Goal: Task Accomplishment & Management: Manage account settings

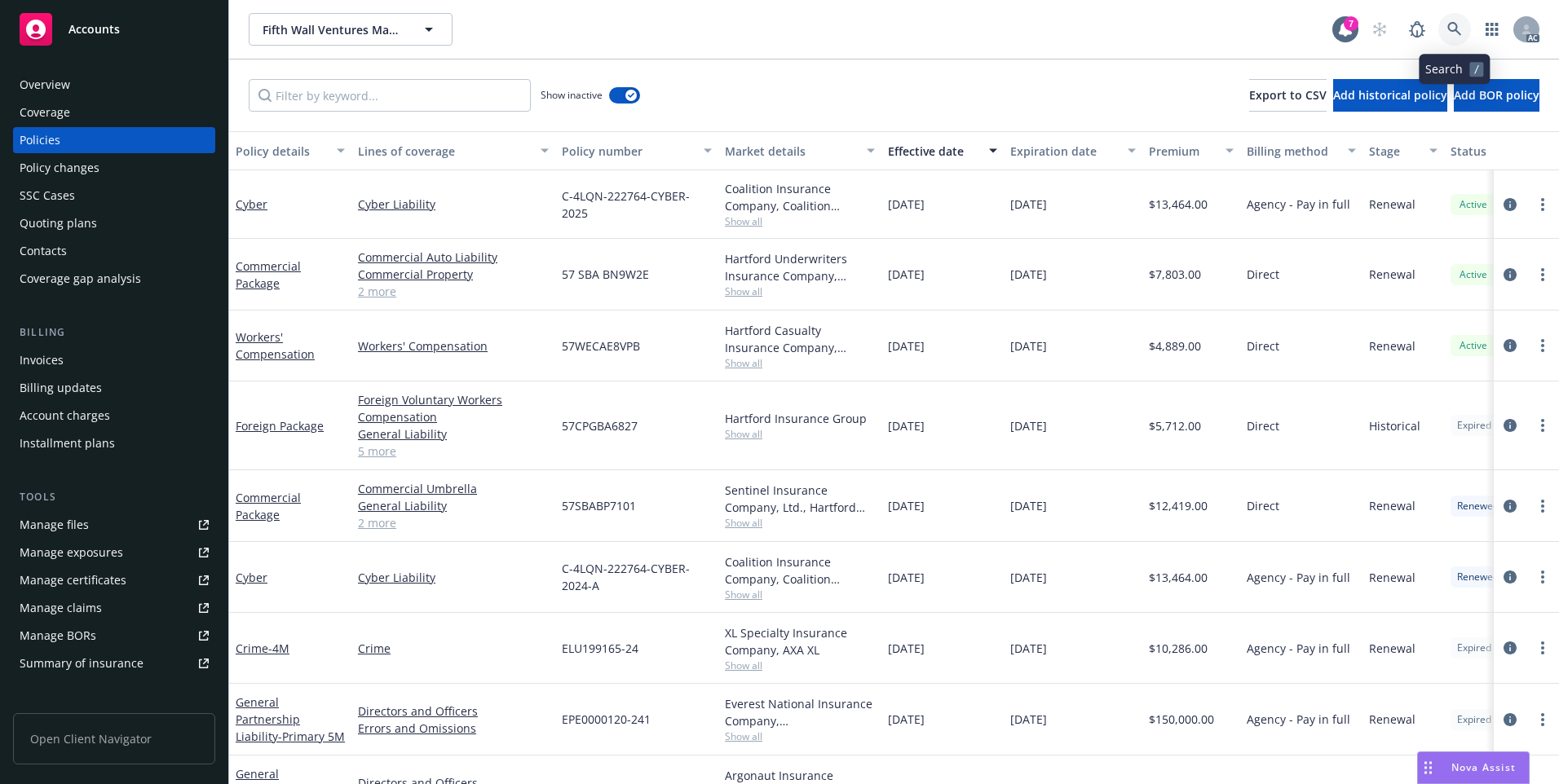
click at [1456, 32] on icon at bounding box center [1455, 29] width 15 height 15
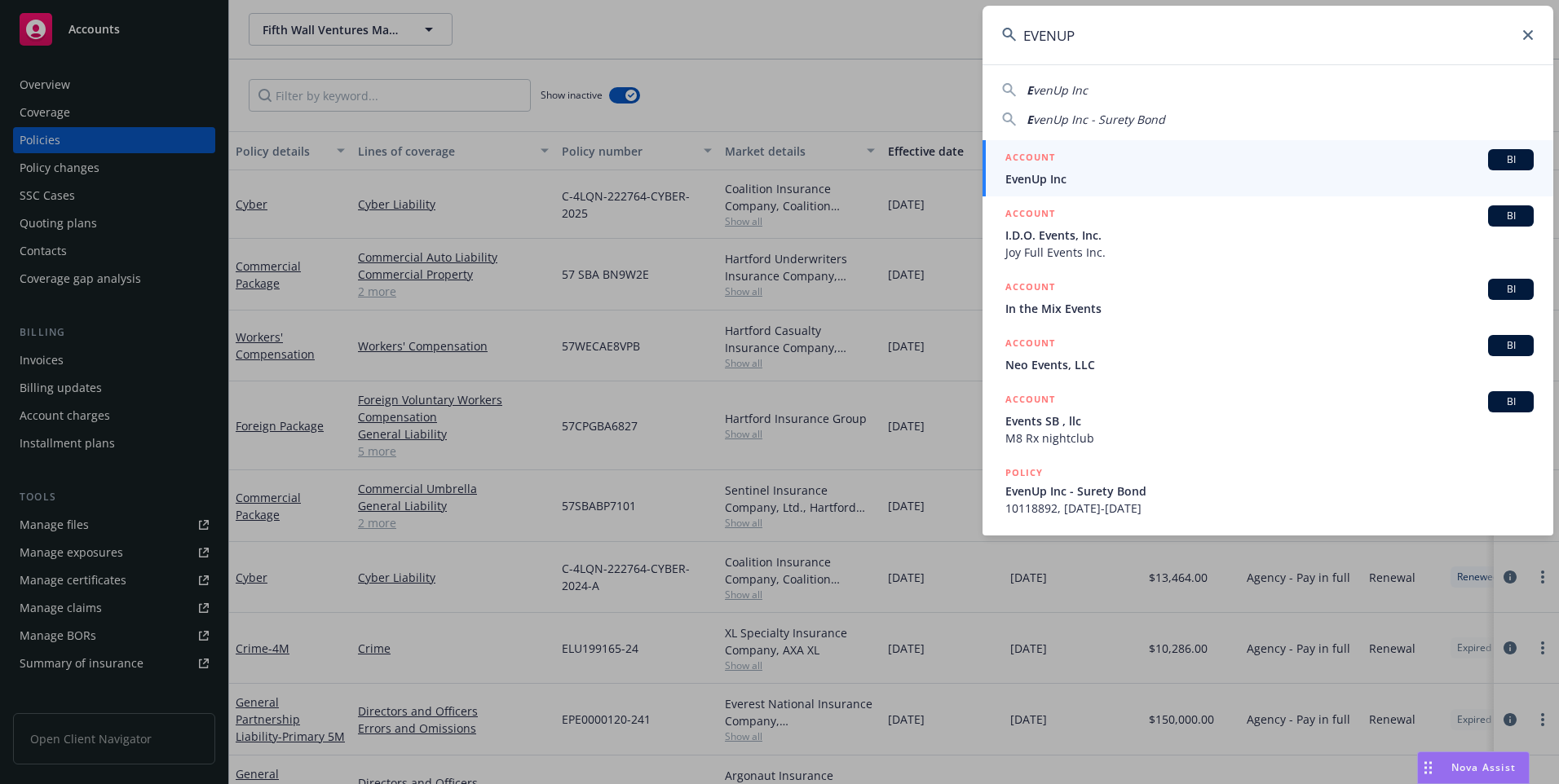
type input "EVENUP"
click at [1263, 173] on span "EvenUp Inc" at bounding box center [1270, 179] width 528 height 17
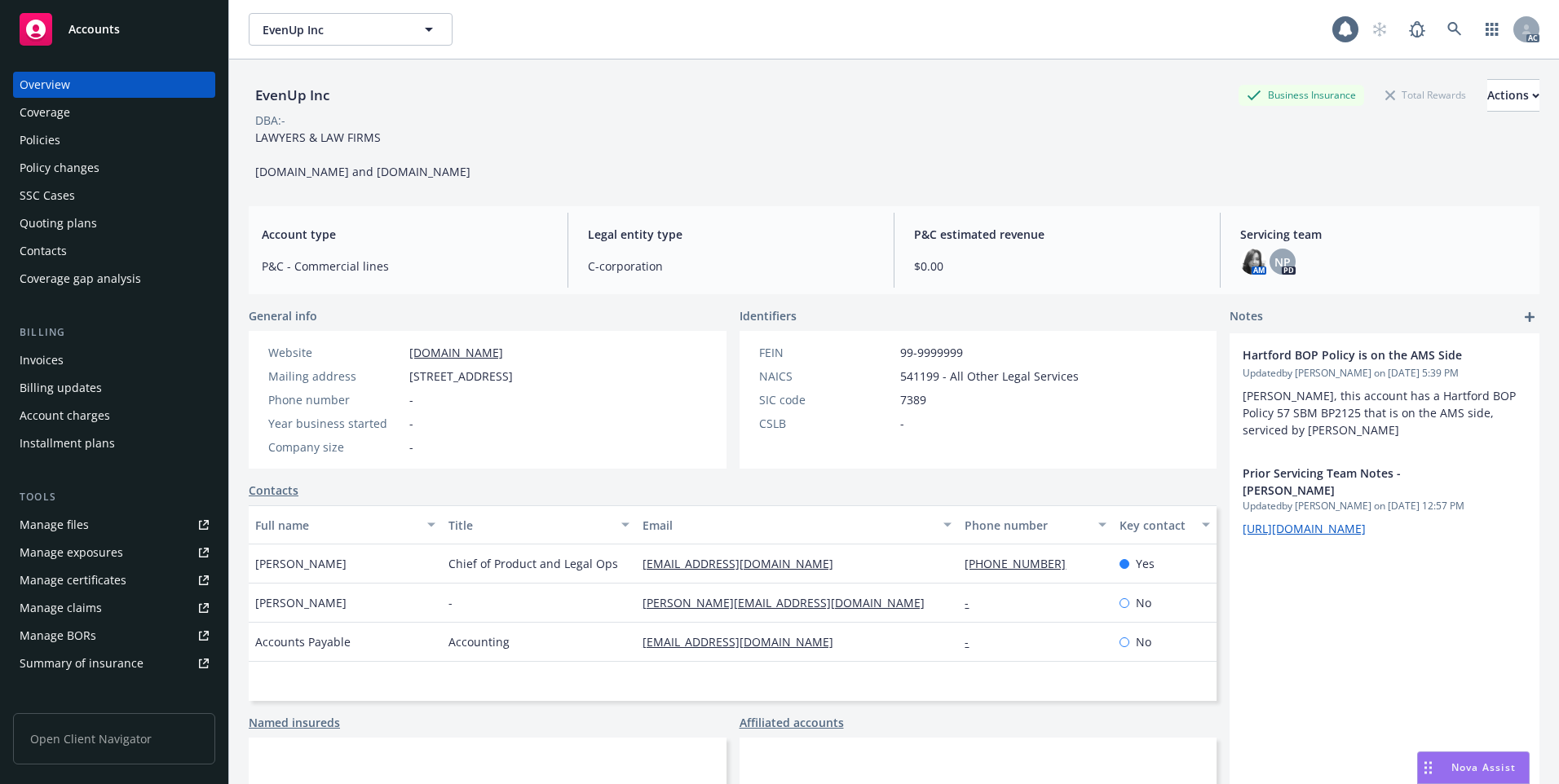
click at [122, 147] on div "Policies" at bounding box center [114, 140] width 189 height 26
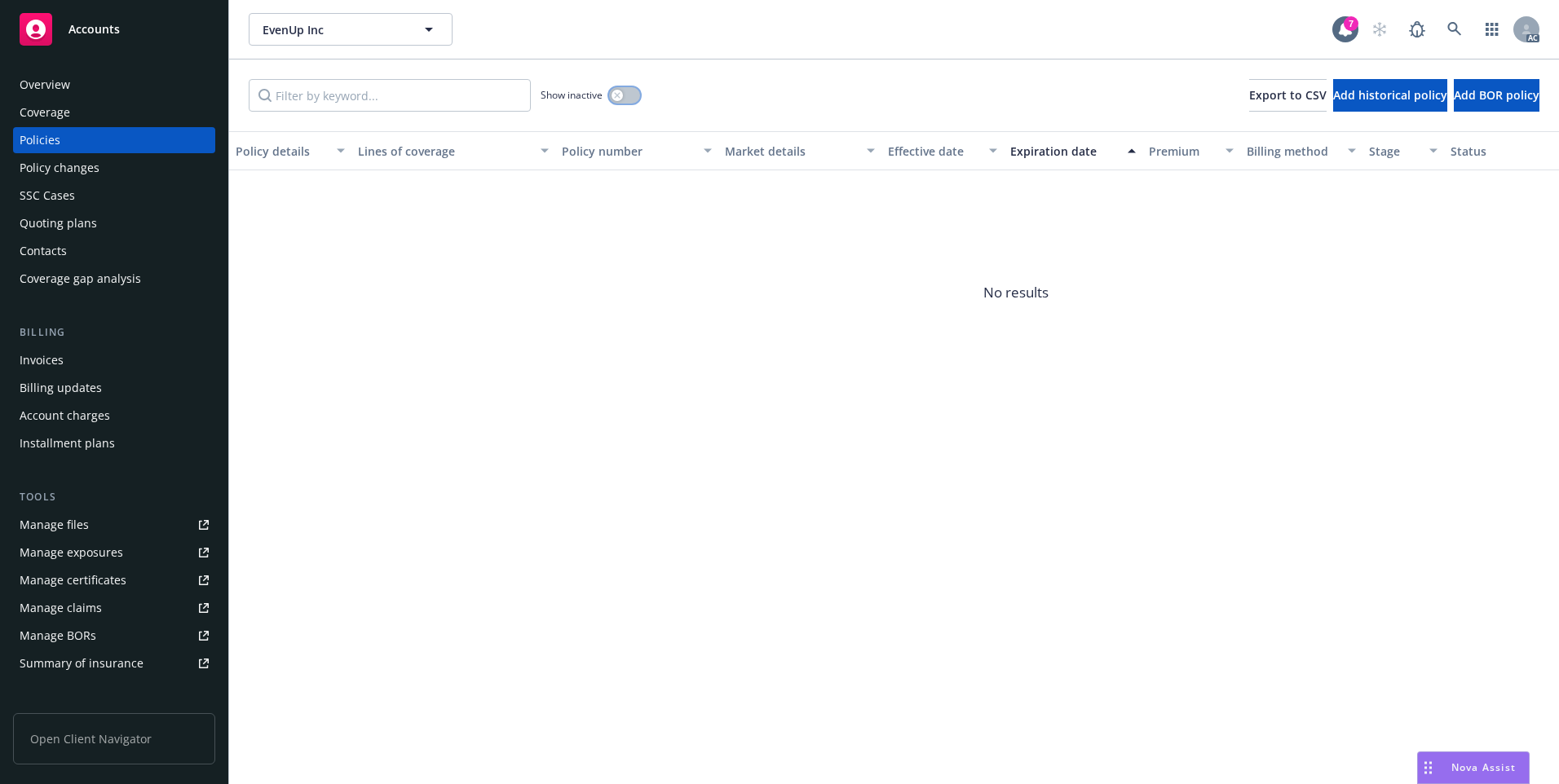
click at [634, 97] on button "button" at bounding box center [624, 95] width 31 height 16
